Goal: Navigation & Orientation: Understand site structure

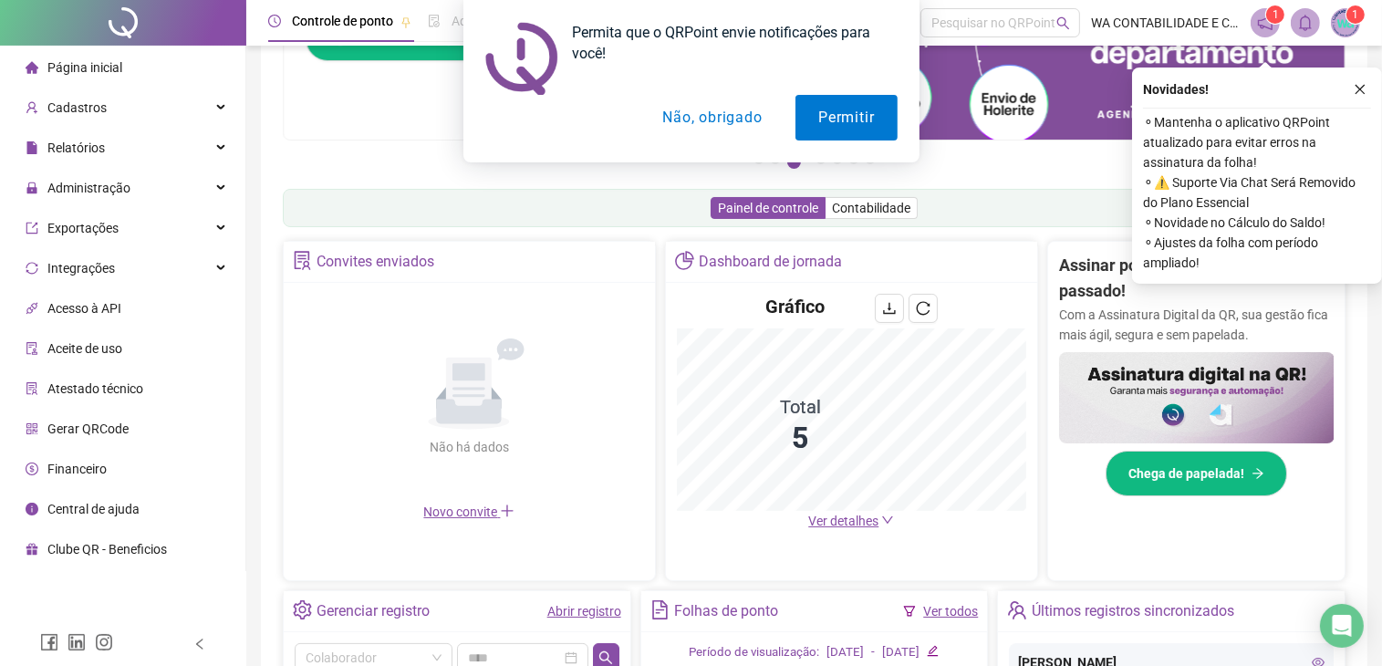
scroll to position [182, 0]
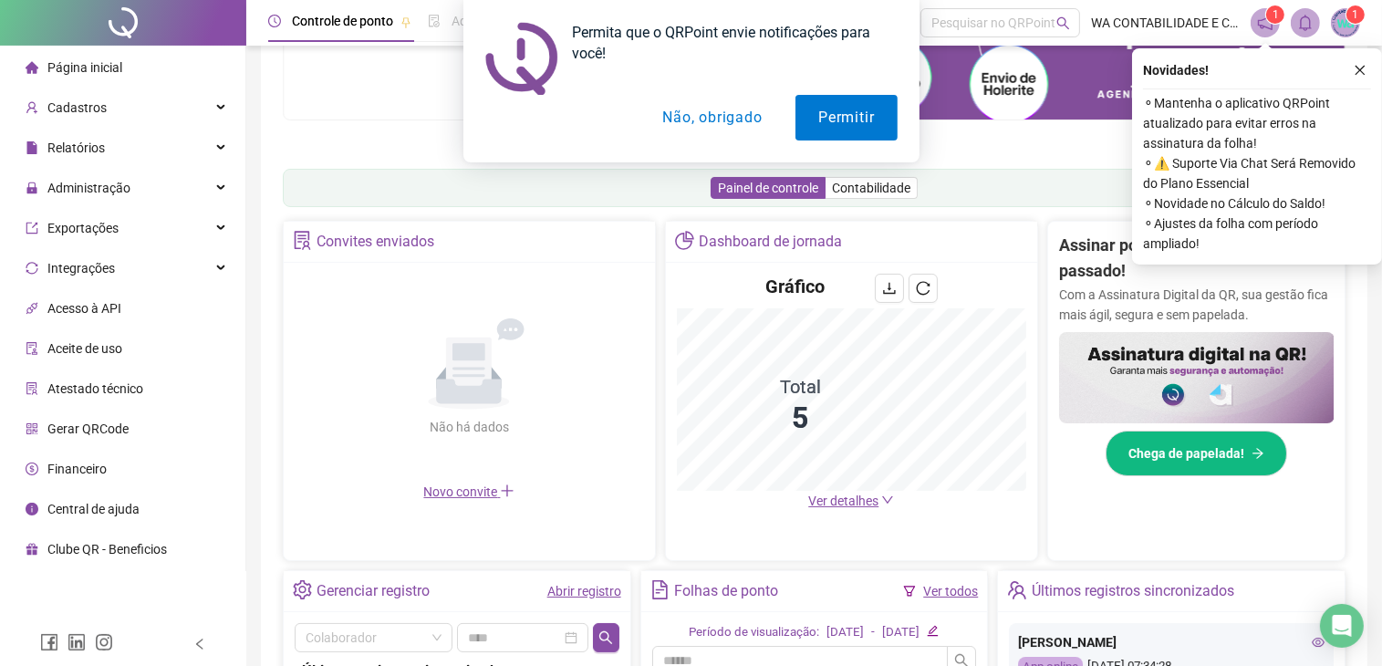
click at [164, 151] on div "Permita que o QRPoint envie notificações para você! Permitir Não, obrigado" at bounding box center [691, 81] width 1382 height 162
click at [216, 148] on div "Permita que o QRPoint envie notificações para você! Permitir Não, obrigado" at bounding box center [691, 81] width 1382 height 162
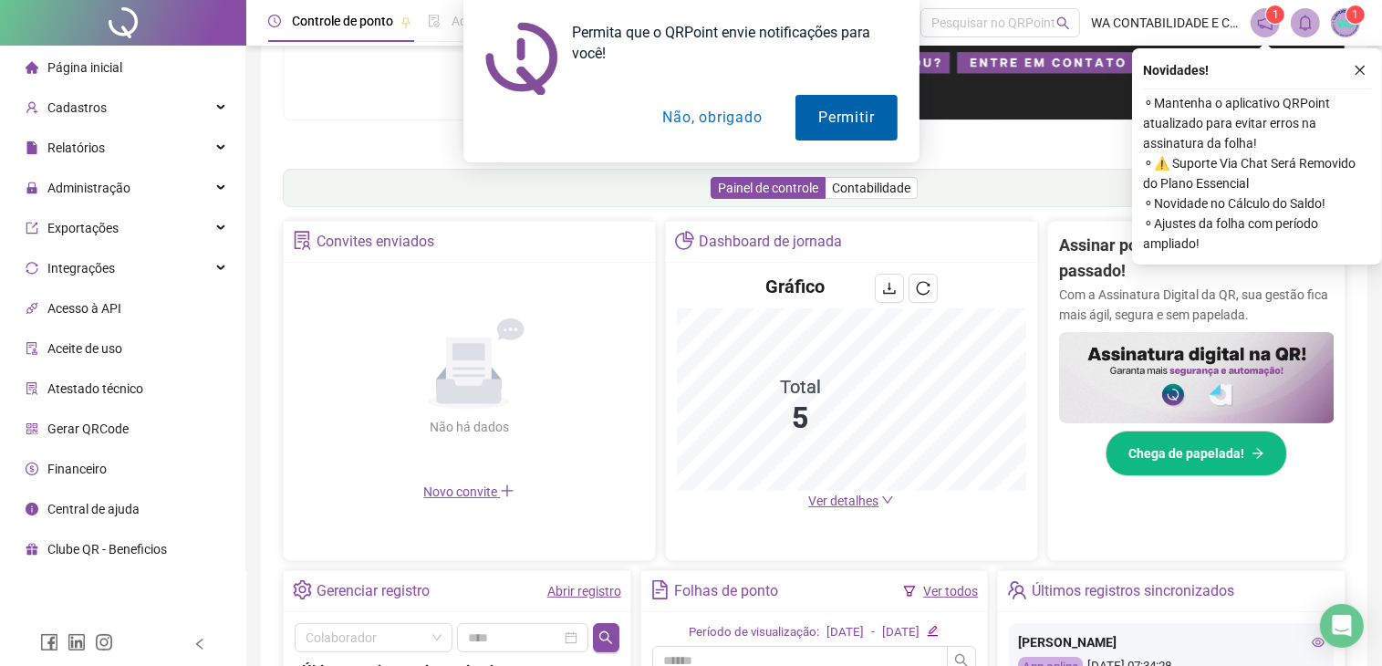
click at [867, 130] on button "Permitir" at bounding box center [845, 118] width 101 height 46
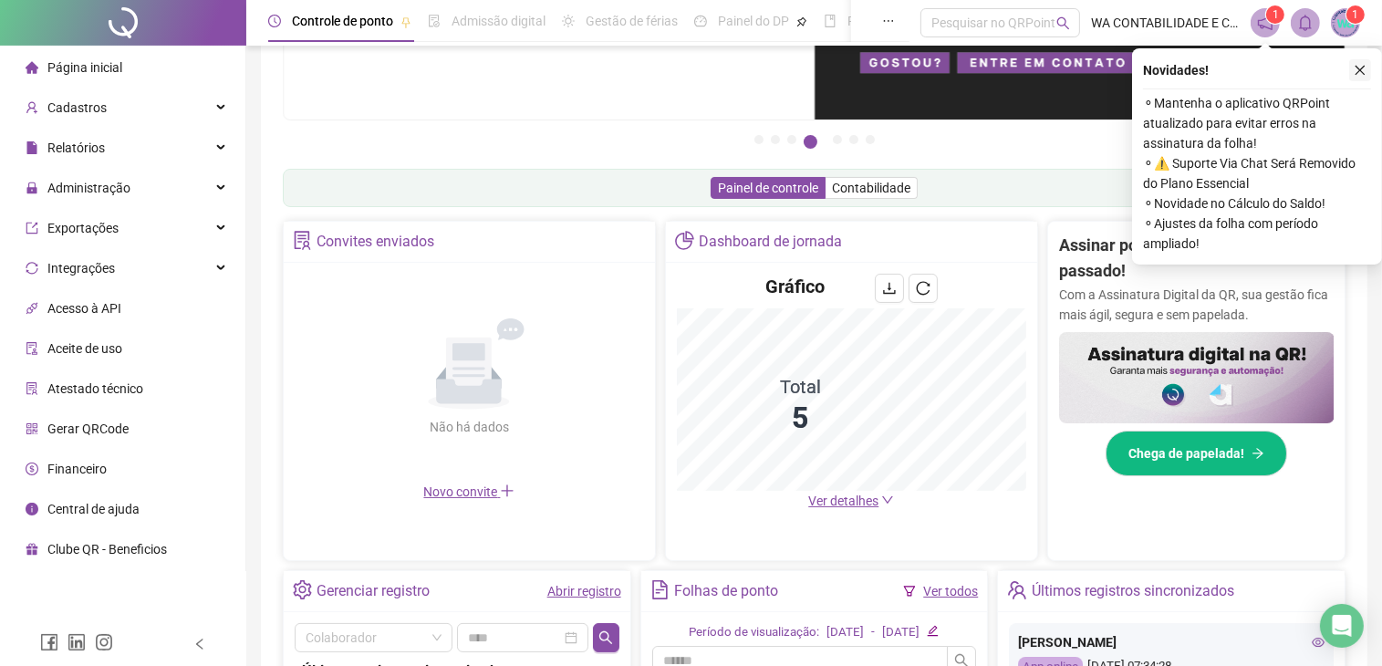
click at [1357, 72] on icon "close" at bounding box center [1361, 71] width 10 height 10
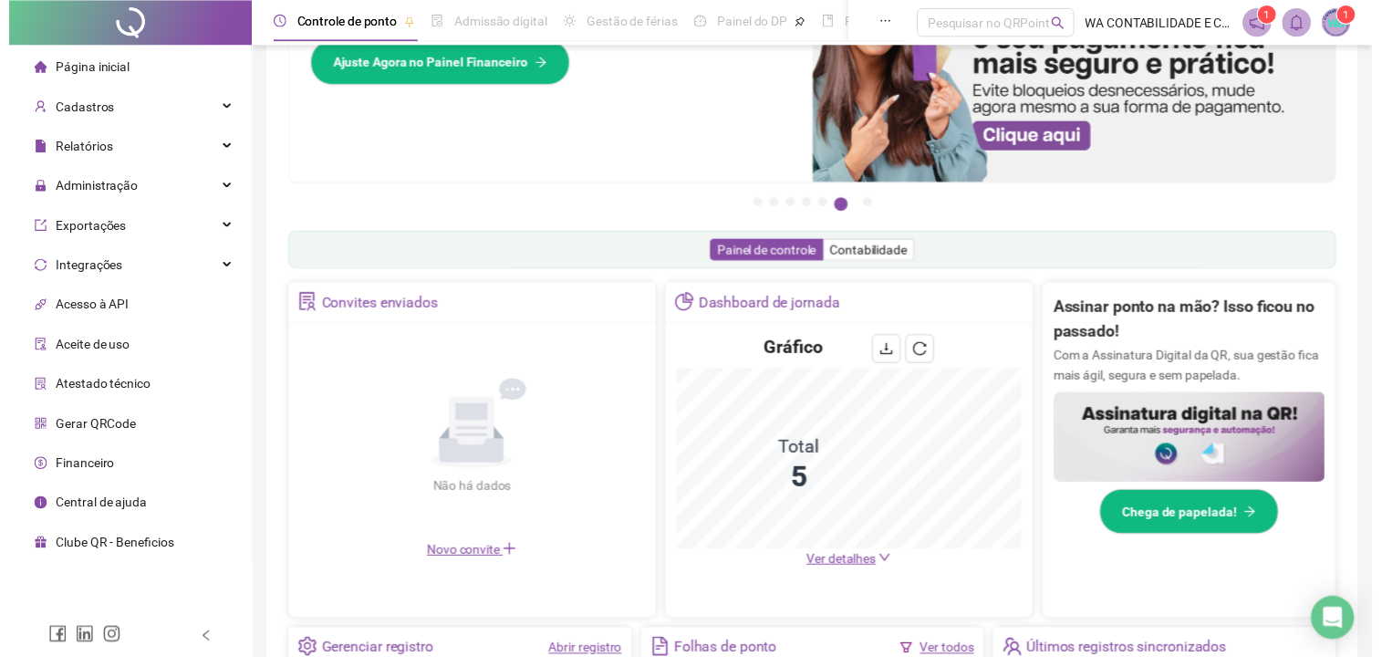
scroll to position [0, 0]
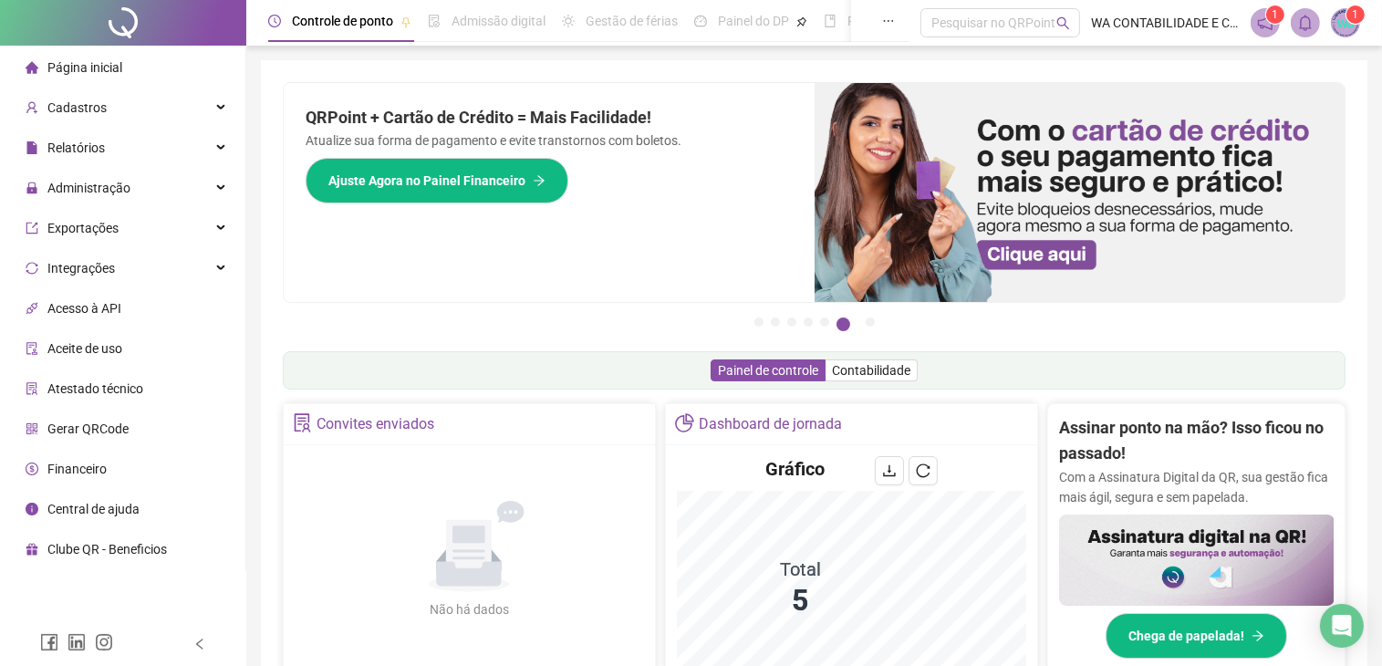
click at [1269, 14] on sup "1" at bounding box center [1275, 14] width 18 height 18
